Goal: Task Accomplishment & Management: Use online tool/utility

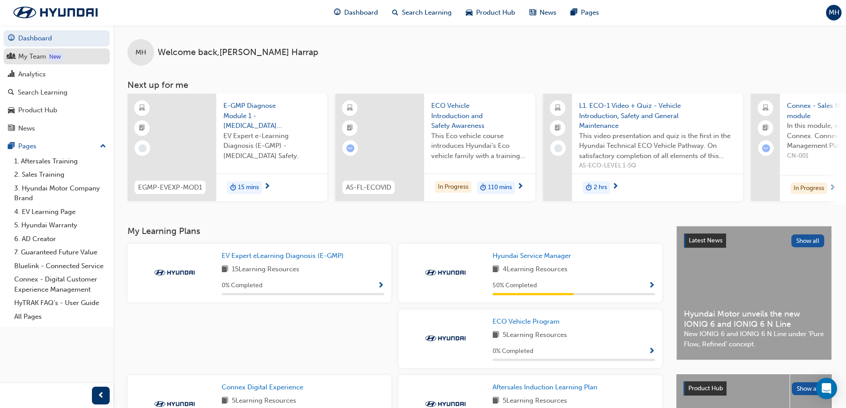
click at [37, 63] on link "My Team New" at bounding box center [57, 56] width 106 height 16
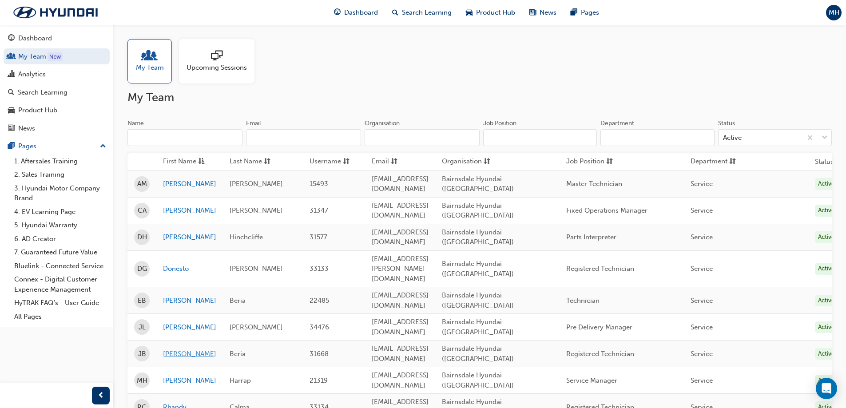
click at [178, 349] on link "[PERSON_NAME]" at bounding box center [189, 354] width 53 height 10
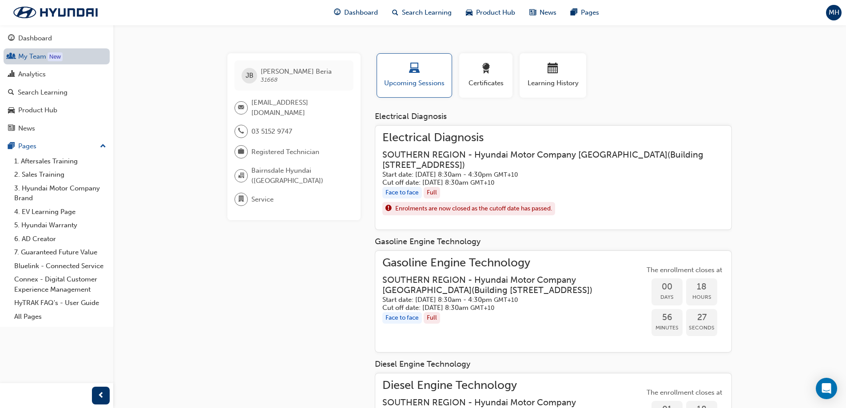
click at [34, 50] on link "My Team New" at bounding box center [57, 56] width 106 height 16
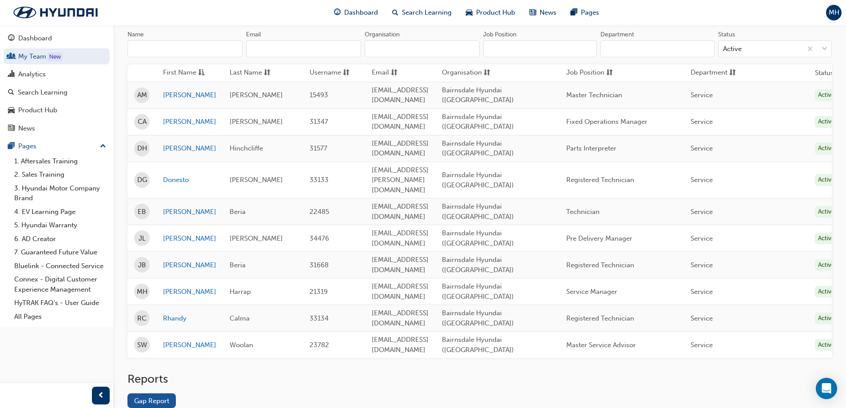
scroll to position [92, 0]
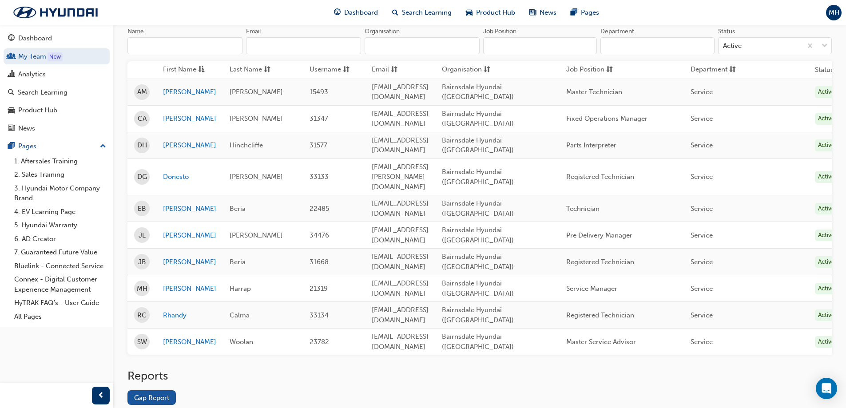
click at [154, 369] on div "Reports Gap Report" at bounding box center [479, 394] width 704 height 50
click at [150, 390] on link "Gap Report" at bounding box center [151, 397] width 48 height 15
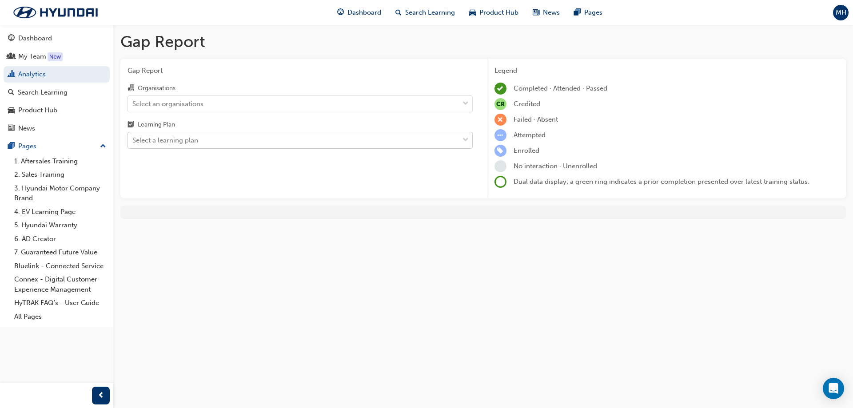
click at [204, 146] on div "Select a learning plan" at bounding box center [293, 141] width 331 height 16
click at [133, 144] on input "Learning Plan Select a learning plan" at bounding box center [132, 140] width 1 height 8
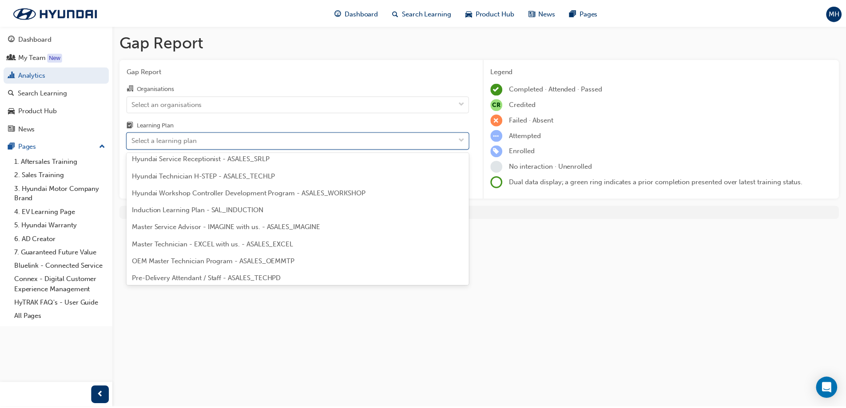
scroll to position [267, 0]
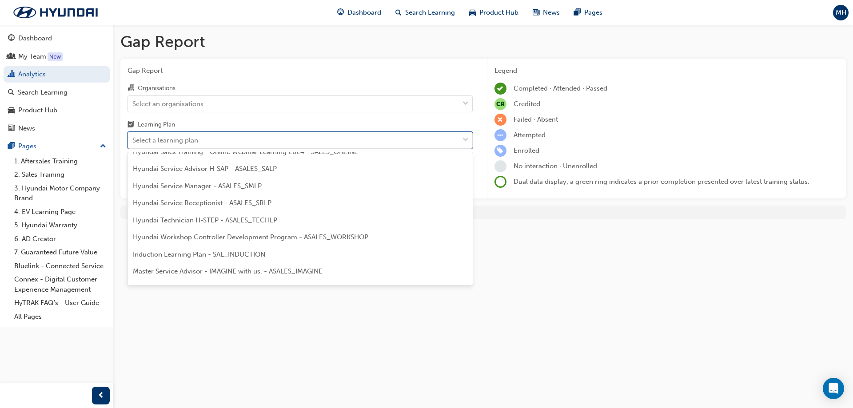
click at [230, 221] on span "Hyundai Technician H-STEP - ASALES_TECHLP" at bounding box center [205, 220] width 144 height 8
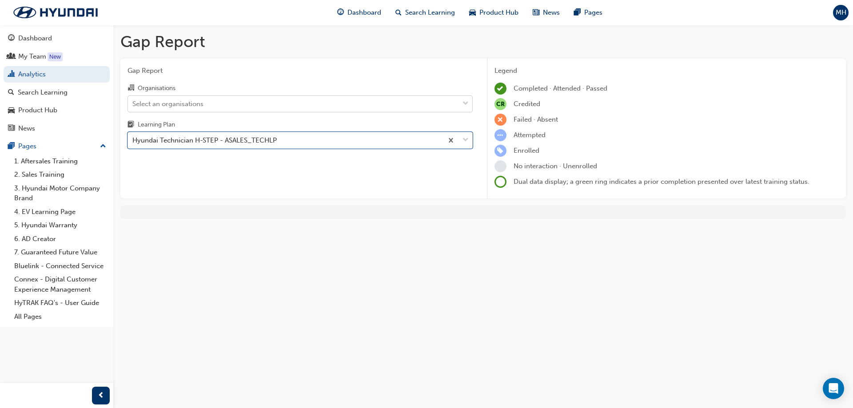
click at [210, 106] on div "Select an organisations" at bounding box center [293, 104] width 331 height 16
click at [133, 106] on input "Organisations Select an organisations" at bounding box center [132, 103] width 1 height 8
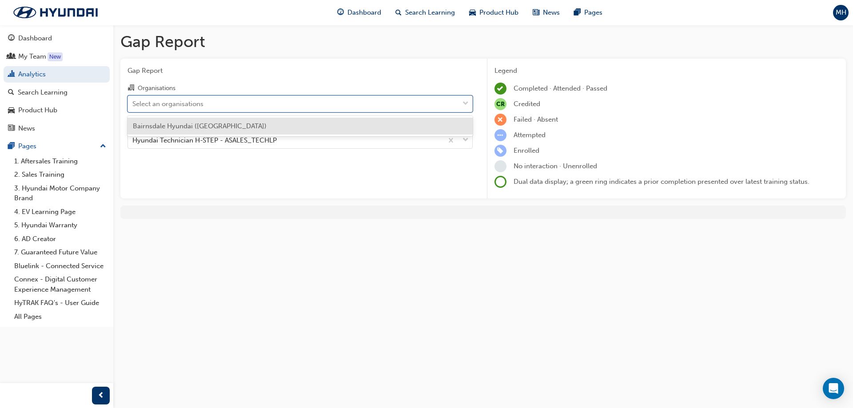
click at [207, 121] on div "Bairnsdale Hyundai ([GEOGRAPHIC_DATA])" at bounding box center [299, 126] width 345 height 17
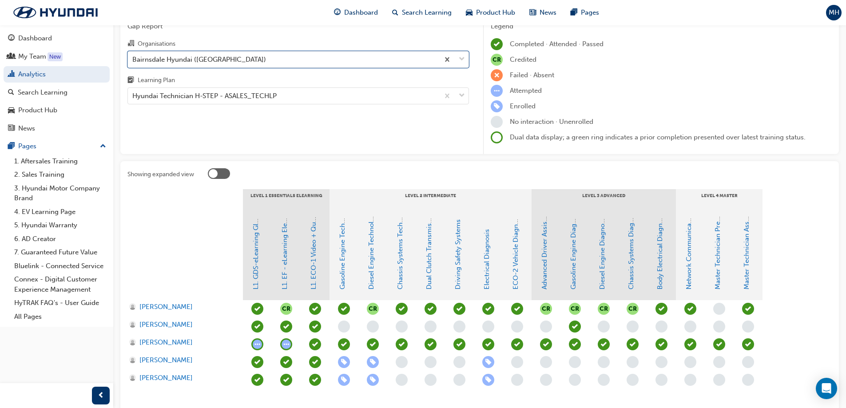
scroll to position [100, 0]
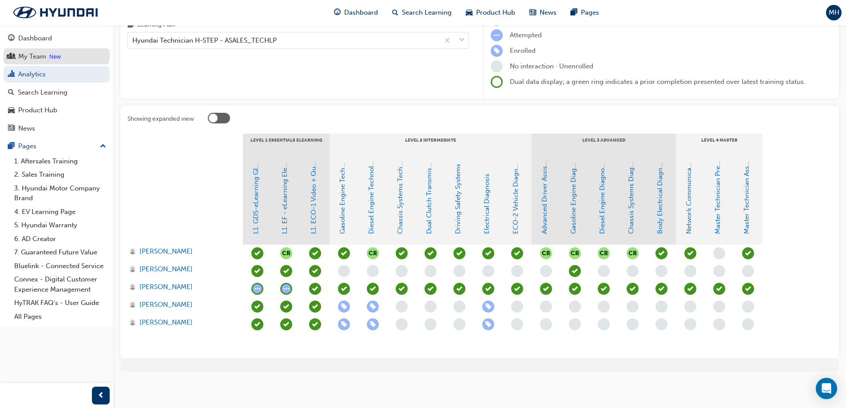
click at [31, 62] on link "My Team New" at bounding box center [57, 56] width 106 height 16
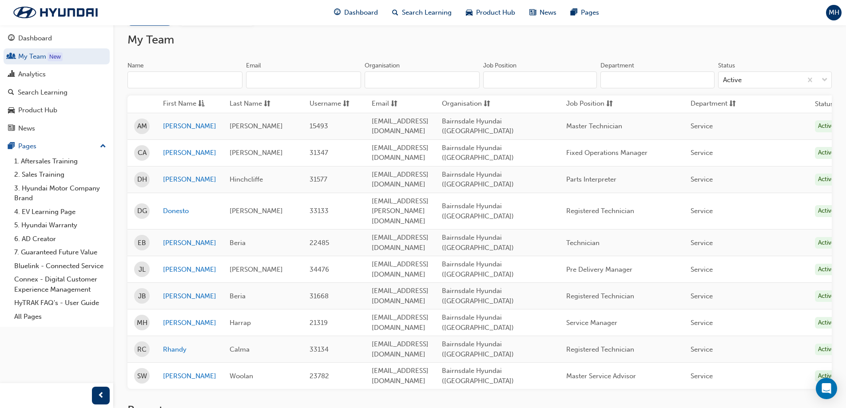
scroll to position [3, 0]
